Goal: Find specific page/section: Find specific page/section

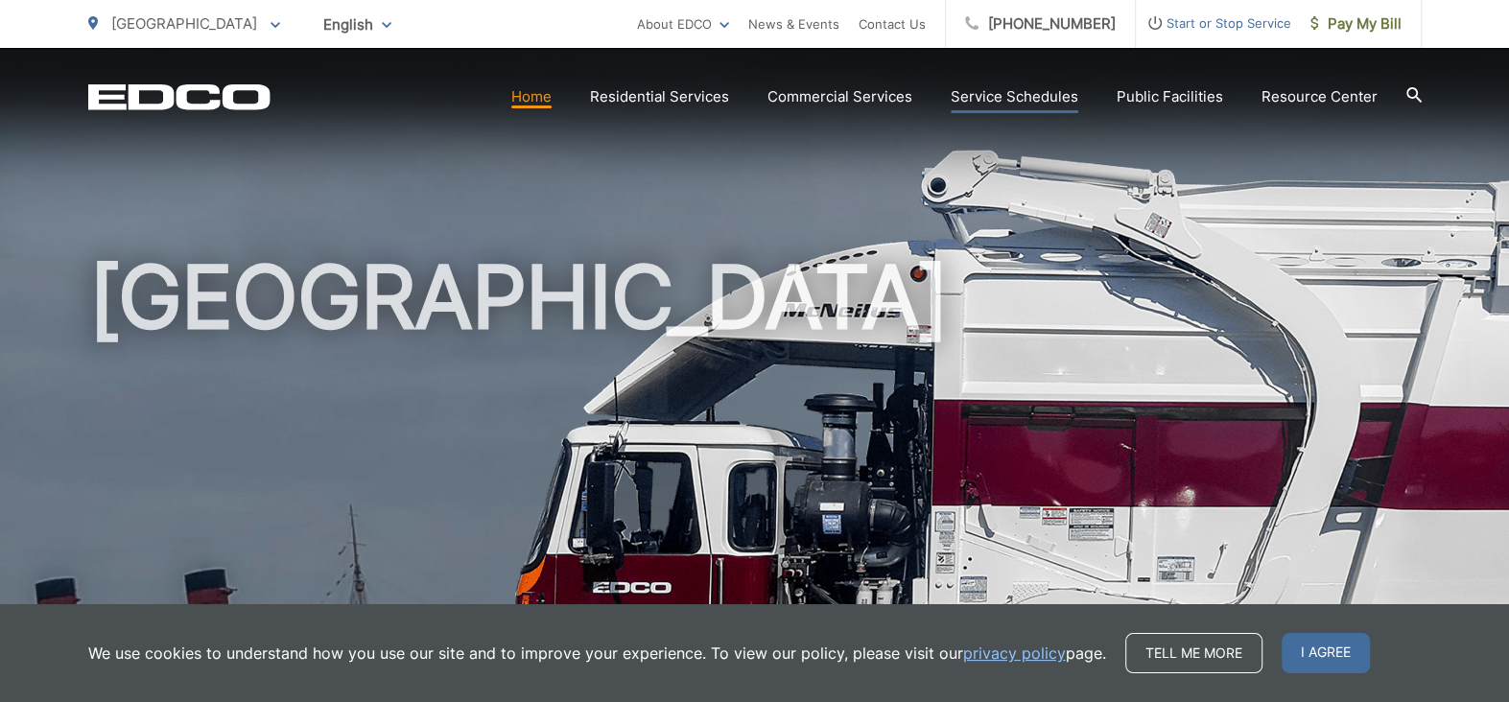
click at [1041, 93] on link "Service Schedules" at bounding box center [1015, 96] width 128 height 23
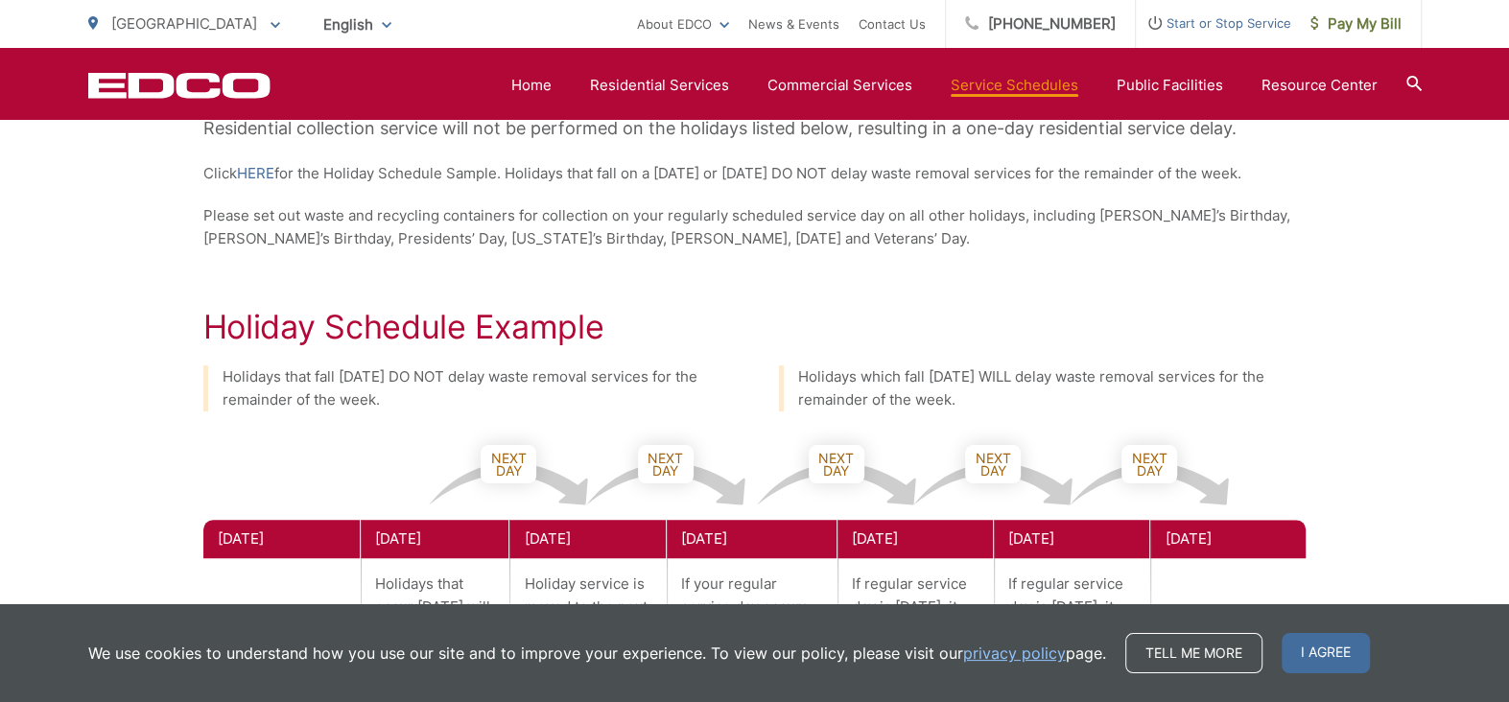
scroll to position [864, 0]
